Goal: Task Accomplishment & Management: Manage account settings

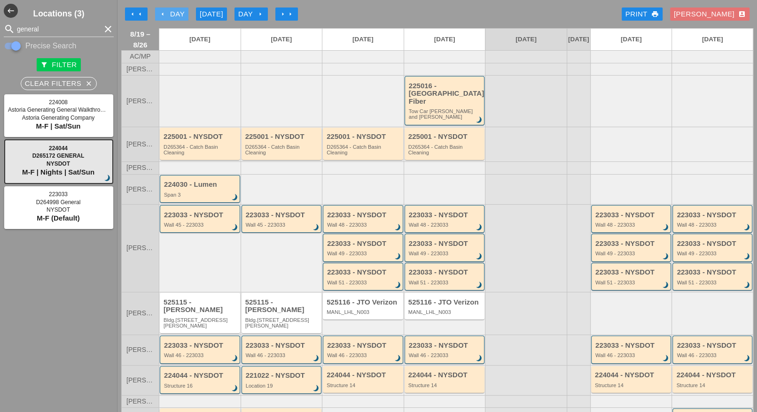
click at [179, 14] on div "arrow_left Day" at bounding box center [172, 14] width 26 height 11
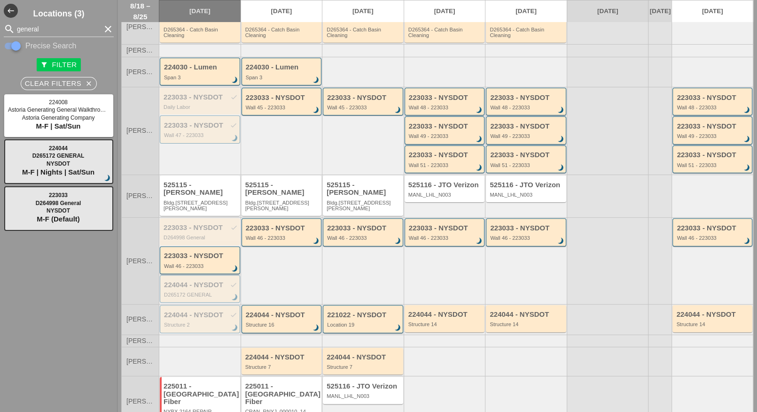
scroll to position [59, 0]
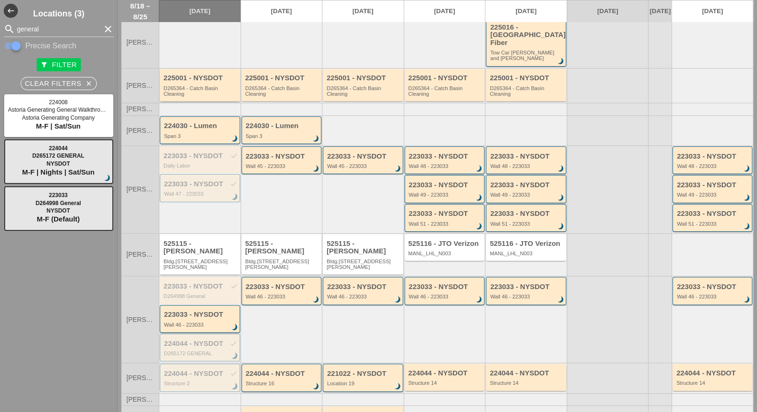
click at [203, 86] on div "D265364 - Catch Basin Cleaning" at bounding box center [200, 92] width 74 height 12
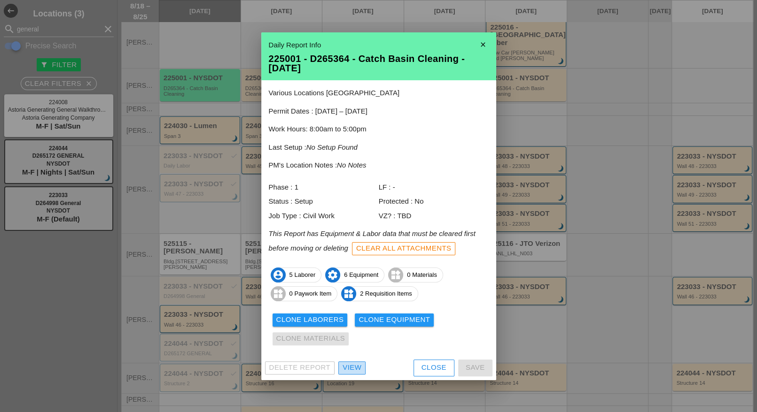
click at [352, 368] on div "View" at bounding box center [351, 368] width 19 height 11
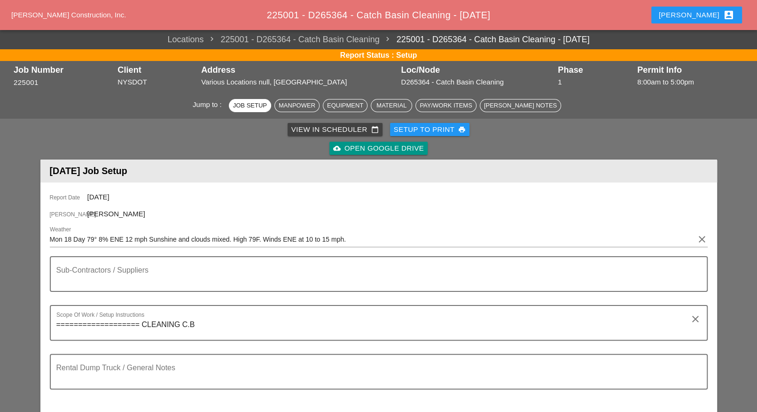
scroll to position [294, 0]
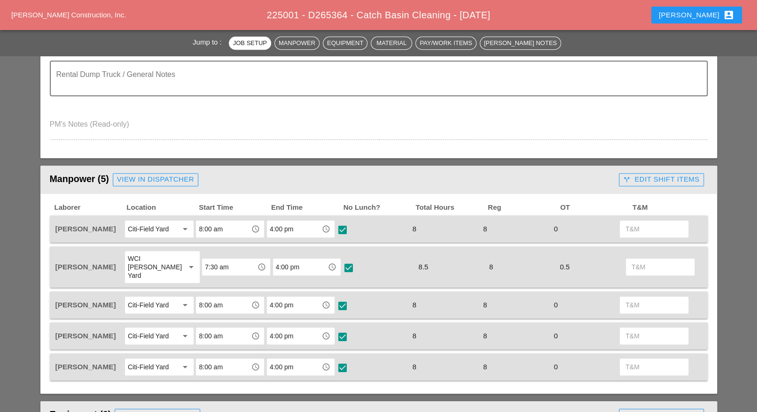
drag, startPoint x: 652, startPoint y: 174, endPoint x: 647, endPoint y: 177, distance: 5.1
click at [652, 174] on div "call_split Edit Shift Items" at bounding box center [661, 179] width 76 height 11
